Goal: Navigation & Orientation: Find specific page/section

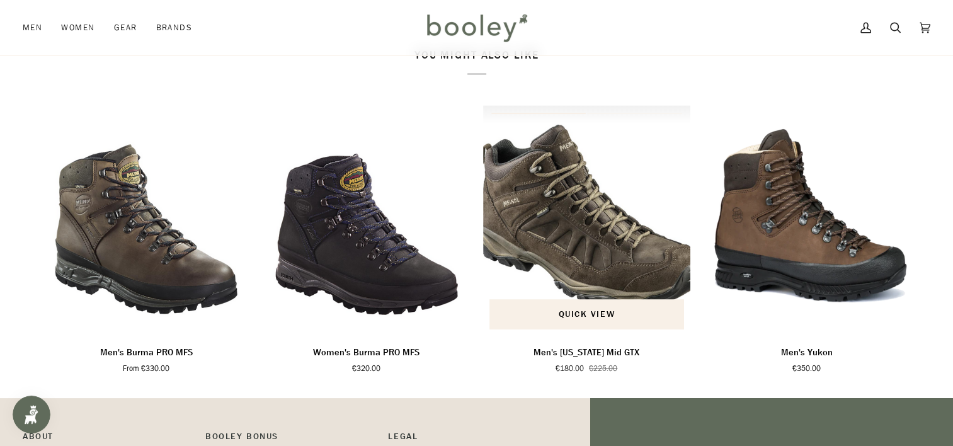
scroll to position [997, 0]
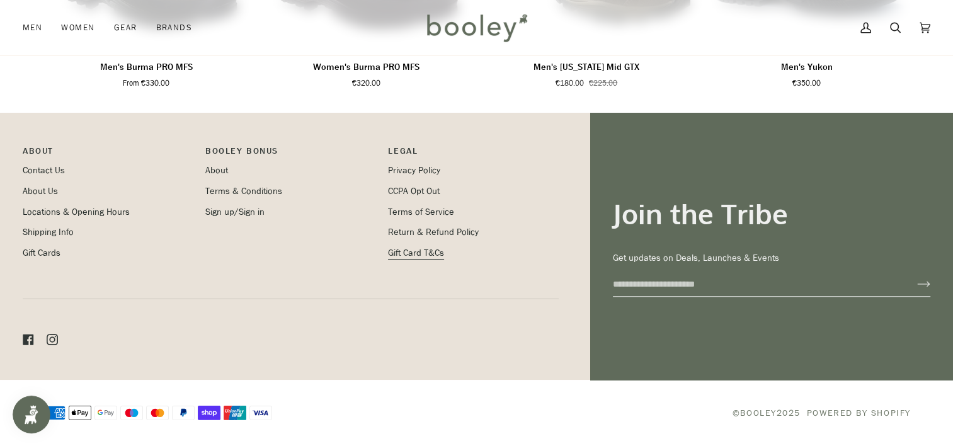
click at [409, 251] on link "Gift Card T&Cs" at bounding box center [416, 253] width 56 height 12
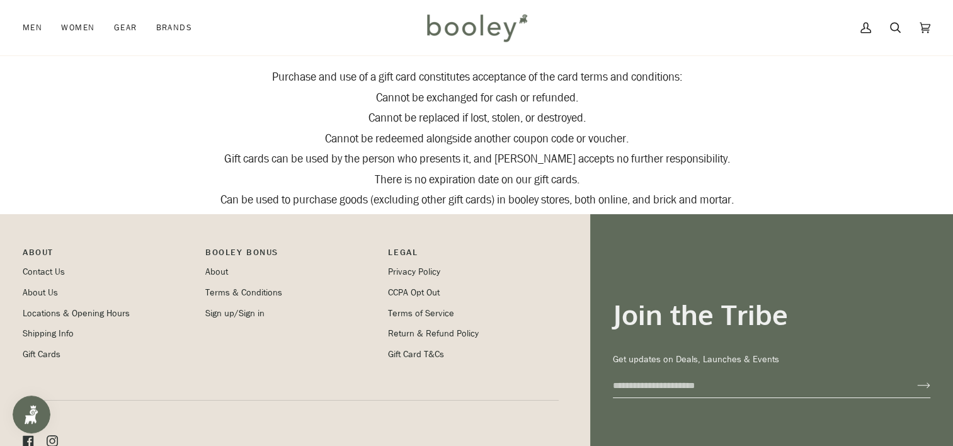
scroll to position [126, 0]
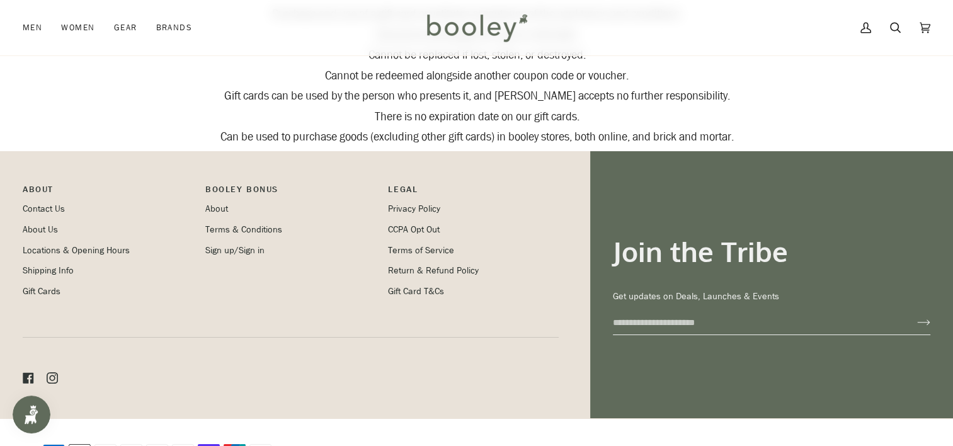
click at [33, 285] on li "Gift Cards" at bounding box center [108, 292] width 170 height 14
click at [29, 290] on link "Gift Cards" at bounding box center [42, 291] width 38 height 12
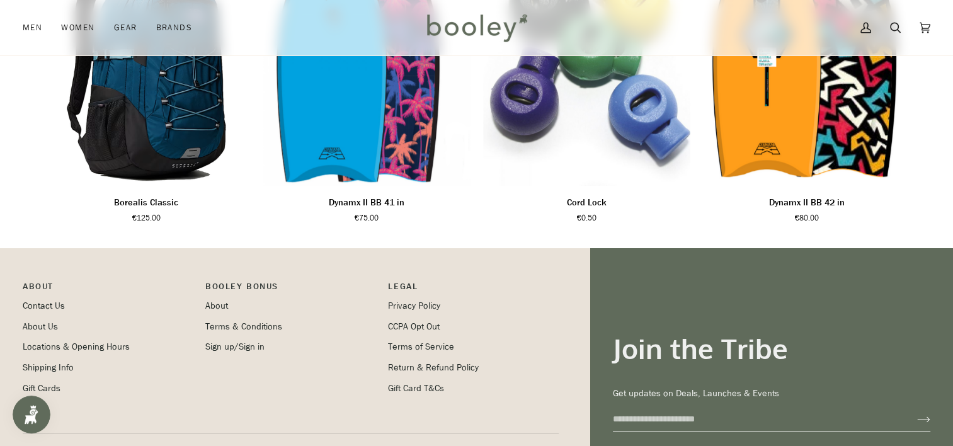
scroll to position [786, 0]
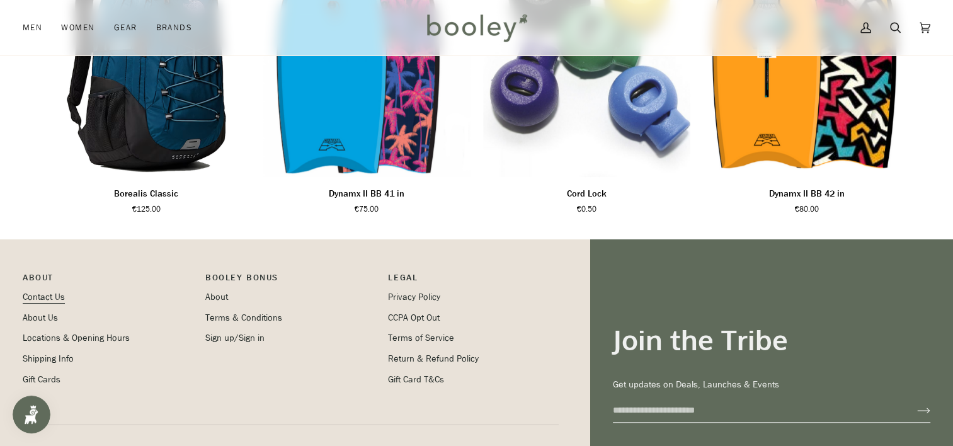
click at [40, 298] on link "Contact Us" at bounding box center [44, 297] width 42 height 12
click at [44, 301] on link "Contact Us" at bounding box center [44, 297] width 42 height 12
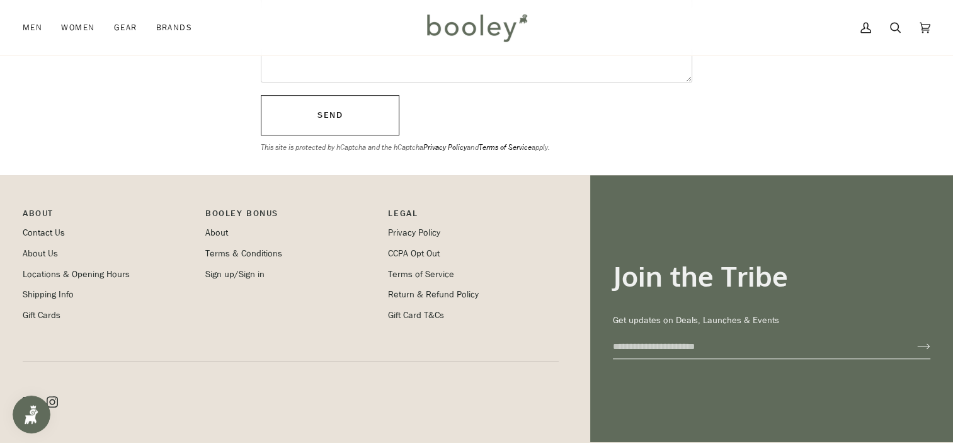
scroll to position [504, 0]
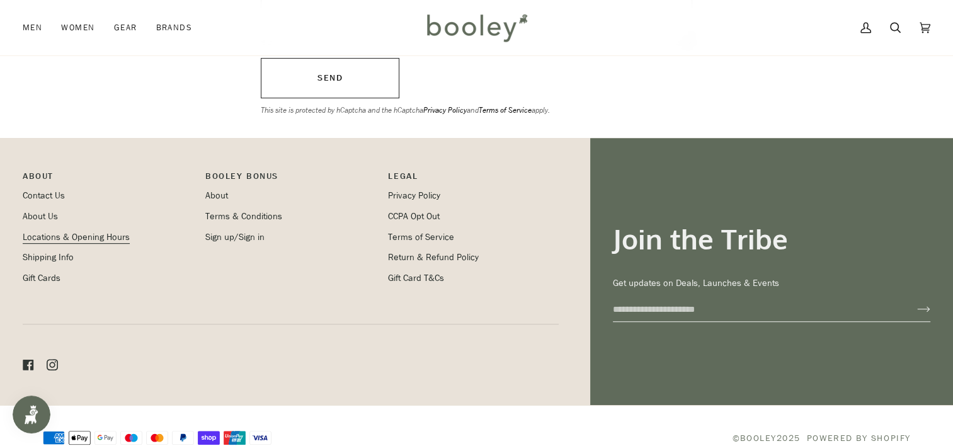
click at [43, 243] on link "Locations & Opening Hours" at bounding box center [76, 237] width 107 height 12
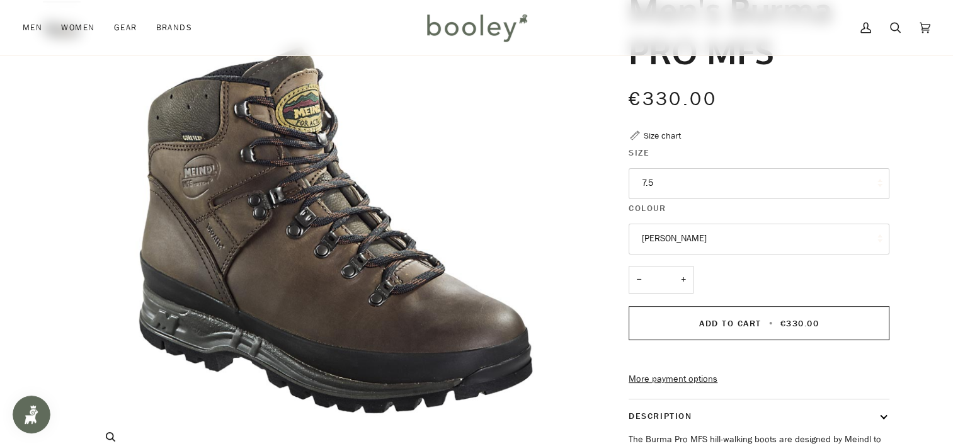
scroll to position [63, 0]
